Goal: Find specific page/section: Find specific page/section

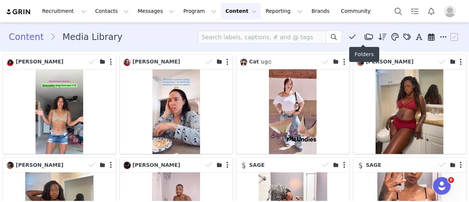
click at [365, 34] on icon at bounding box center [369, 36] width 8 height 7
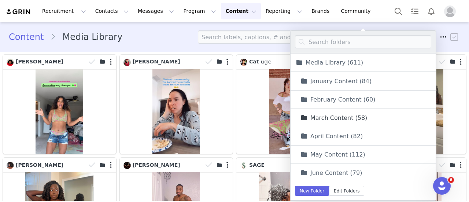
scroll to position [35, 0]
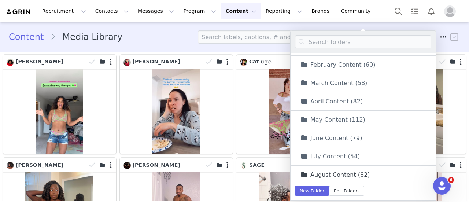
click at [354, 173] on link "August Content (82)" at bounding box center [335, 174] width 70 height 9
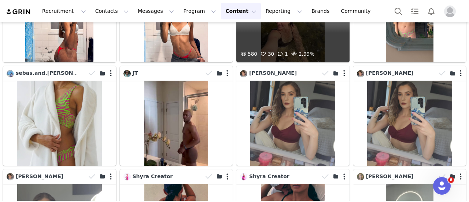
scroll to position [330, 0]
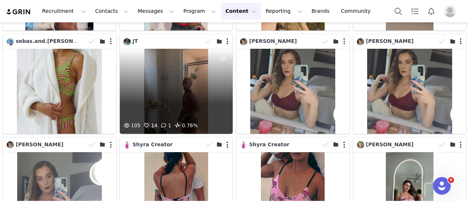
click at [182, 88] on div "105 14 1 0.76%" at bounding box center [176, 91] width 113 height 85
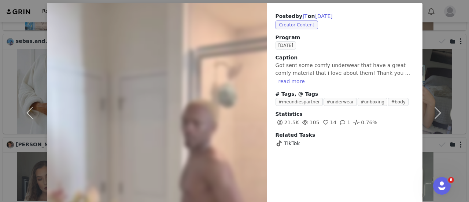
scroll to position [0, 0]
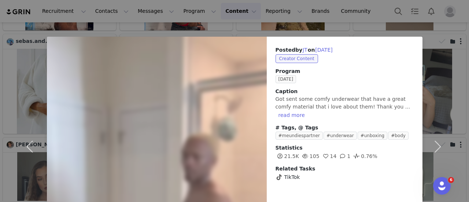
click at [350, 10] on div "Posted by [PERSON_NAME] on [DATE] Creator Content Program [DATE] Caption Got se…" at bounding box center [234, 101] width 469 height 202
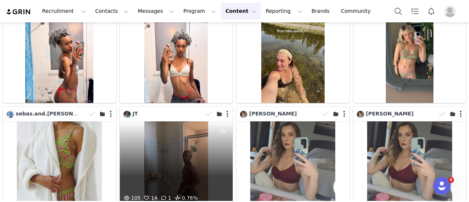
scroll to position [293, 0]
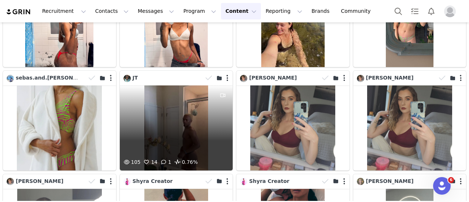
click at [176, 122] on div "105 14 1 0.76%" at bounding box center [176, 127] width 113 height 85
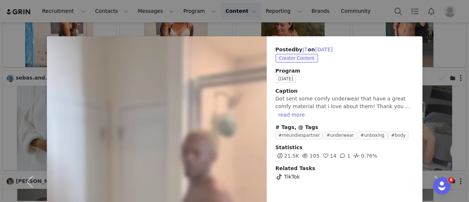
scroll to position [0, 0]
click at [349, 30] on div "Posted by [PERSON_NAME] on [DATE] Creator Content Program [DATE] Caption Got se…" at bounding box center [234, 101] width 469 height 202
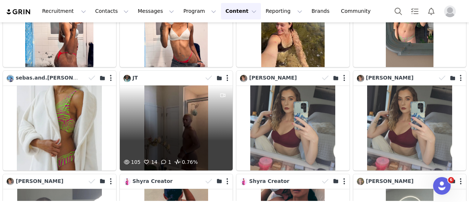
click at [162, 113] on div "105 14 1 0.76%" at bounding box center [176, 127] width 113 height 85
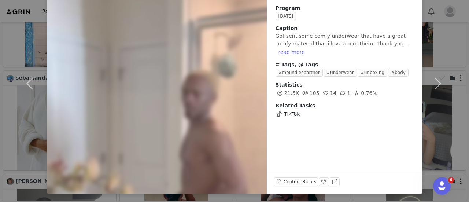
scroll to position [99, 0]
